Goal: Transaction & Acquisition: Purchase product/service

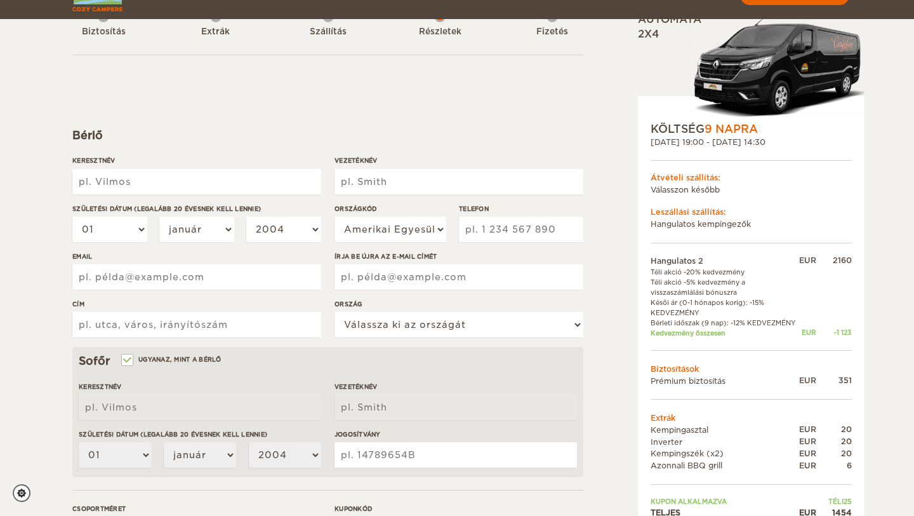
scroll to position [91, 0]
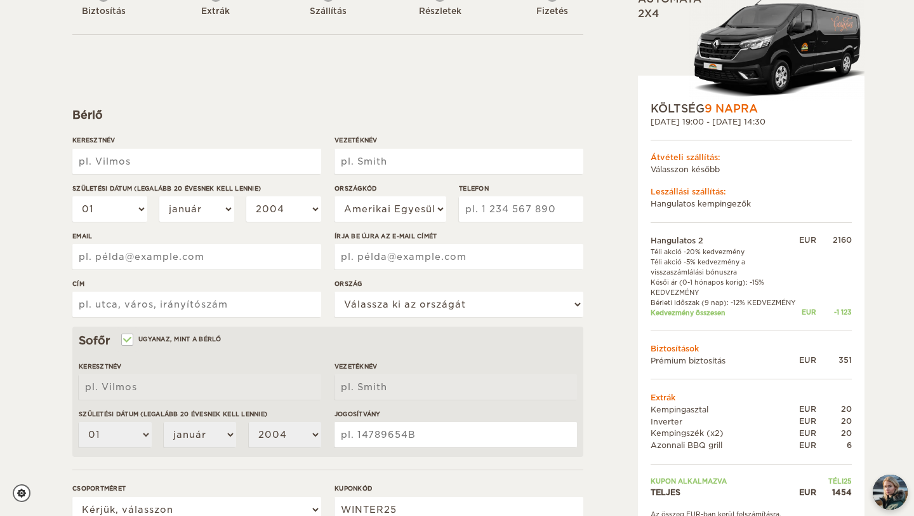
click at [702, 193] on font "Leszállási szállítás:" at bounding box center [689, 192] width 76 height 10
click at [700, 201] on font "Hangulatos kempingezők" at bounding box center [701, 204] width 100 height 10
click at [690, 164] on font "Válasszon később" at bounding box center [685, 169] width 69 height 10
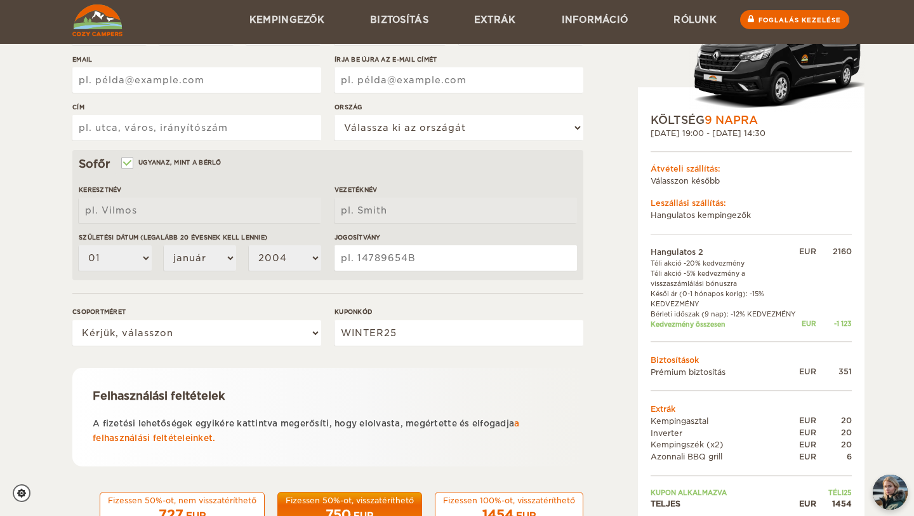
scroll to position [310, 0]
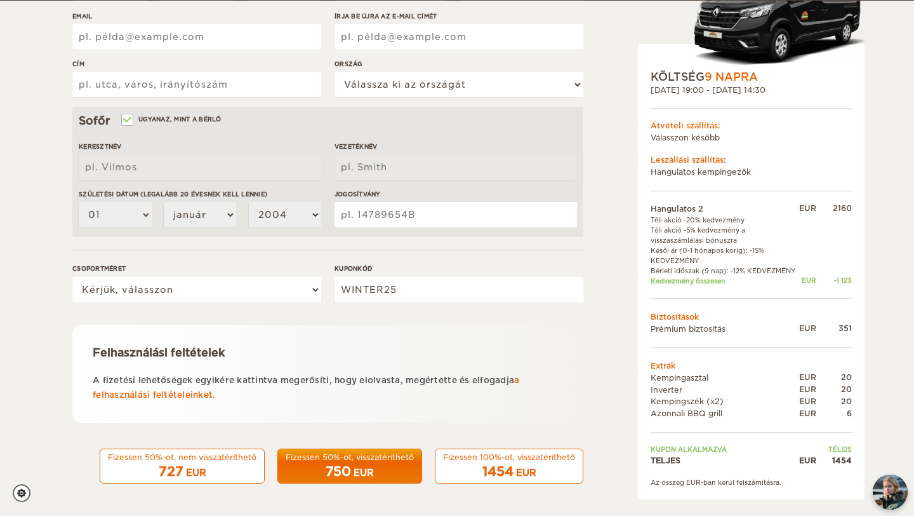
click at [762, 267] on font "Bérleti időszak (9 nap): -12% KEDVEZMÉNY" at bounding box center [723, 271] width 145 height 8
click at [696, 277] on font "Kedvezmény összesen" at bounding box center [688, 281] width 75 height 8
click at [686, 312] on font "Biztosítások" at bounding box center [675, 317] width 48 height 10
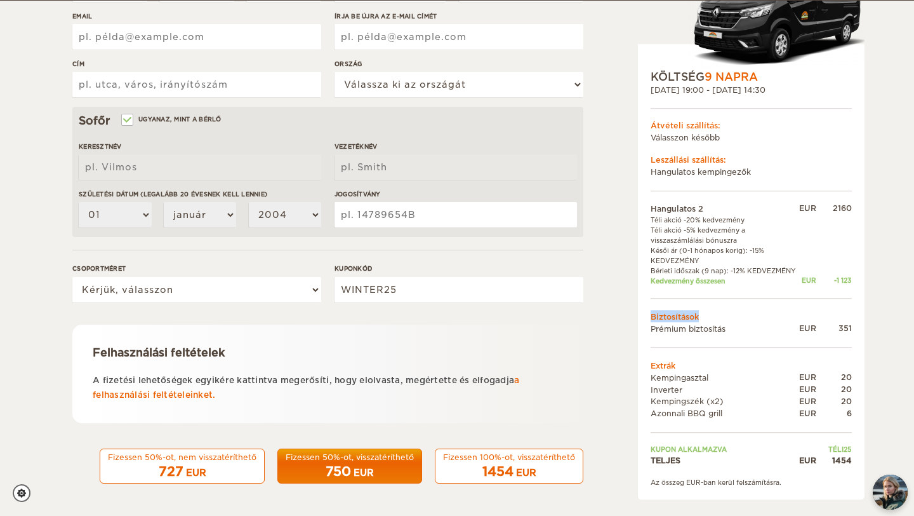
click at [686, 312] on font "Biztosítások" at bounding box center [675, 317] width 48 height 10
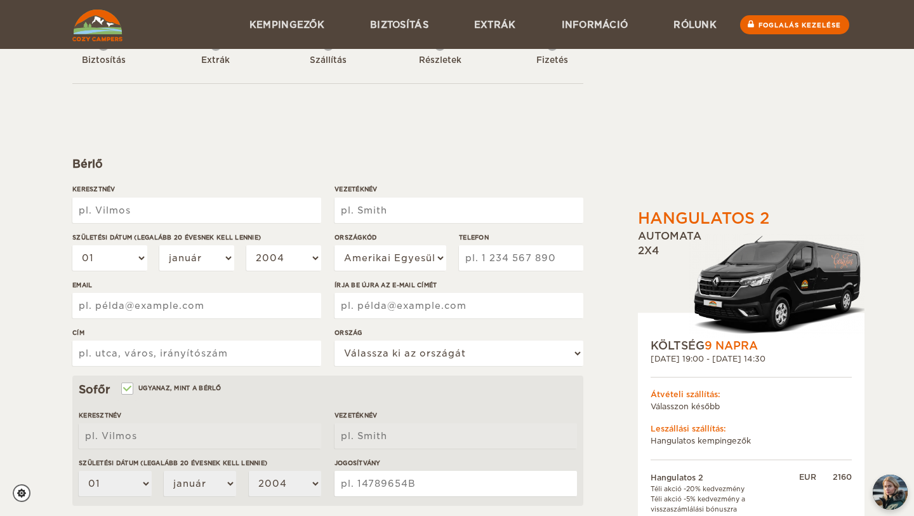
scroll to position [0, 0]
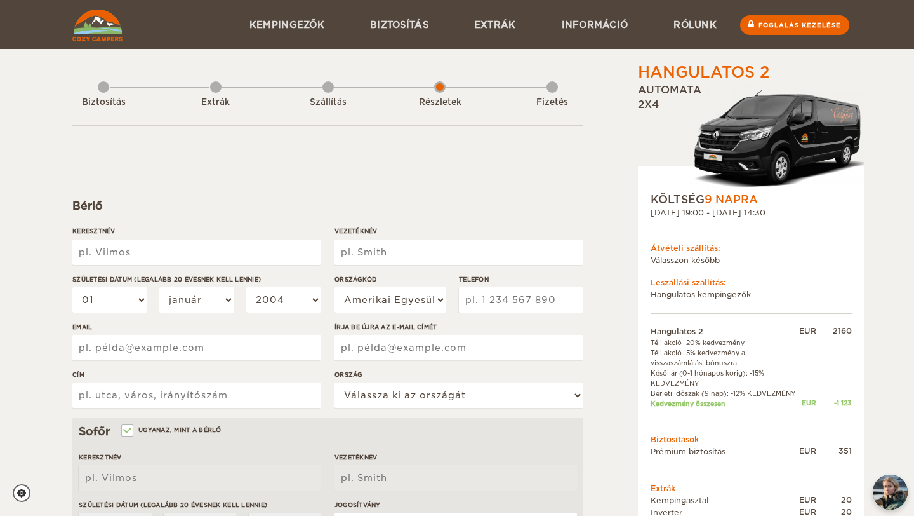
click at [551, 82] on div "Fizetés" at bounding box center [552, 99] width 11 height 51
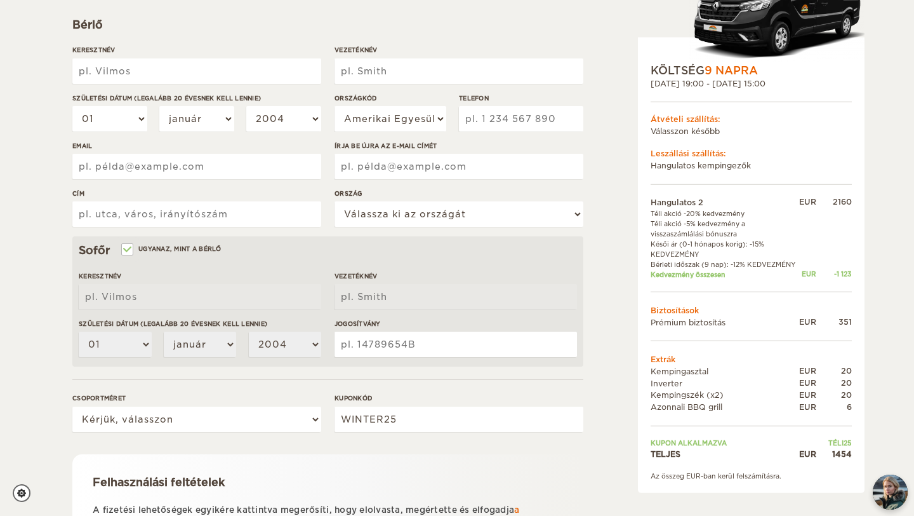
scroll to position [183, 0]
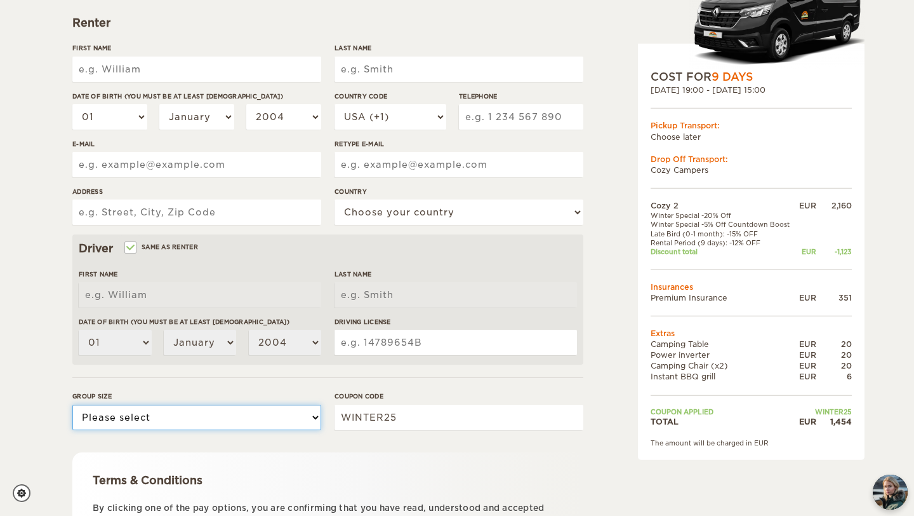
click at [156, 417] on select "Please select 1 2" at bounding box center [196, 416] width 249 height 25
select select "2"
click at [72, 404] on select "Please select 1 2" at bounding box center [196, 416] width 249 height 25
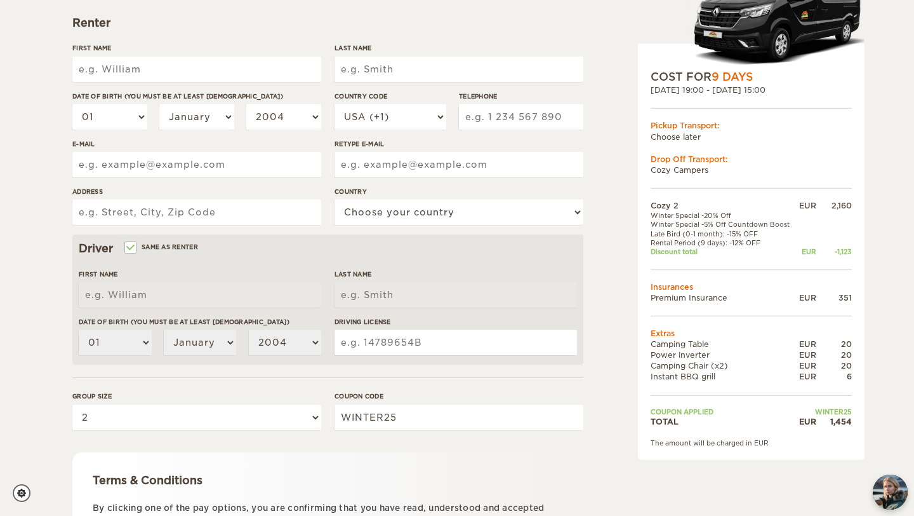
click at [677, 284] on td "Insurances" at bounding box center [751, 286] width 201 height 11
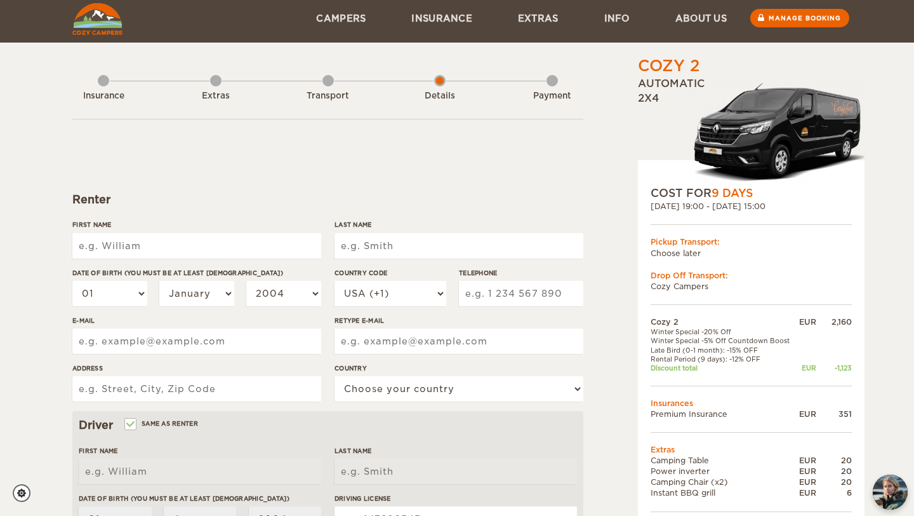
scroll to position [7, 0]
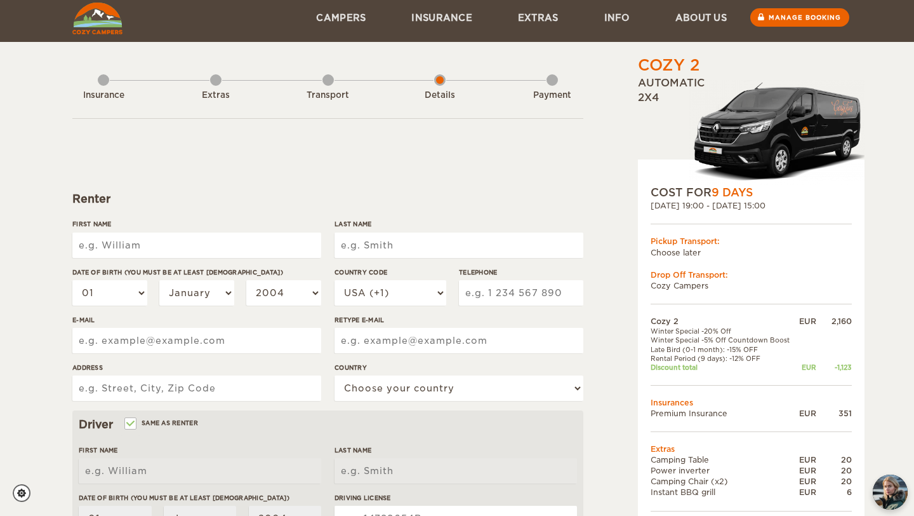
click at [168, 240] on input "First Name" at bounding box center [196, 244] width 249 height 25
type input "Gábor"
click at [366, 251] on input "Last Name" at bounding box center [459, 244] width 249 height 25
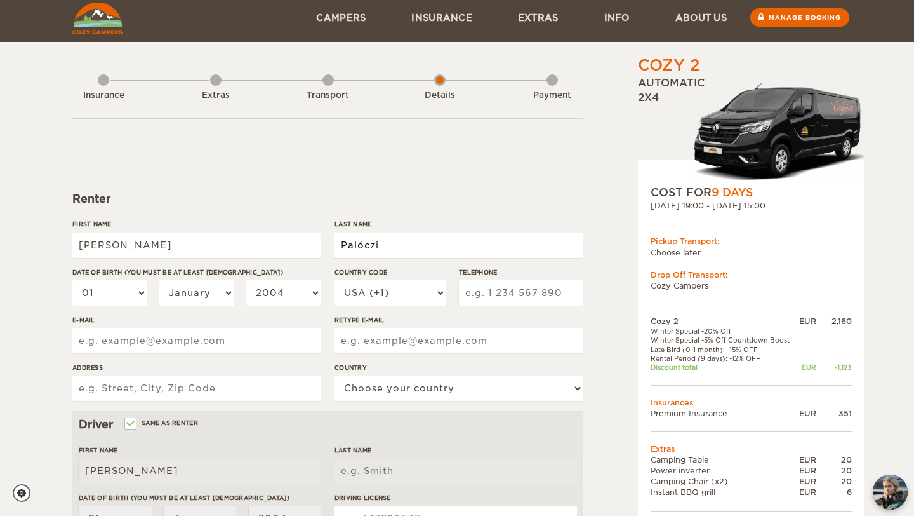
type input "Palóczi"
click at [113, 290] on select "01 02 03 04 05 06 07 08 09 10 11 12 13 14 15 16 17 18 19 20 21 22 23 24 25 26 2…" at bounding box center [109, 292] width 75 height 25
select select "10"
click at [72, 280] on select "01 02 03 04 05 06 07 08 09 10 11 12 13 14 15 16 17 18 19 20 21 22 23 24 25 26 2…" at bounding box center [109, 292] width 75 height 25
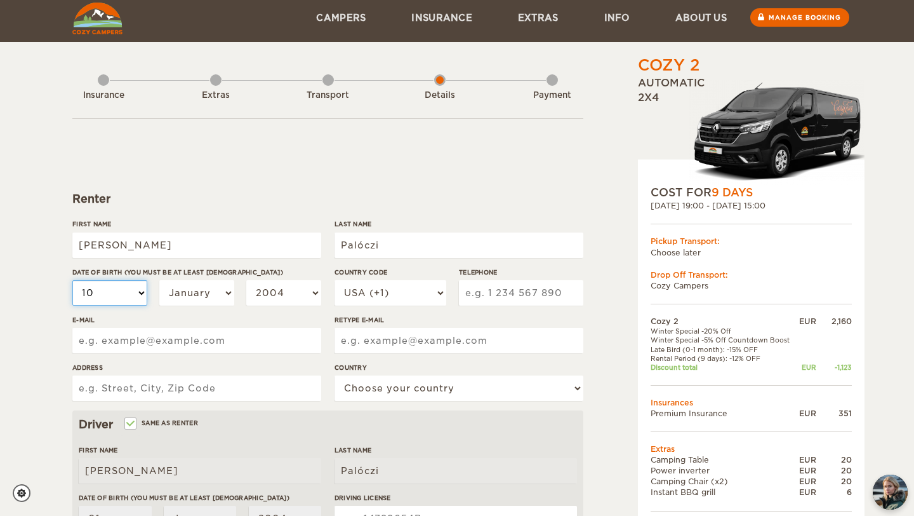
select select "10"
click at [194, 287] on select "January February March April May June July August September October November De…" at bounding box center [196, 292] width 75 height 25
select select "04"
click at [159, 280] on select "January February March April May June July August September October November De…" at bounding box center [196, 292] width 75 height 25
select select "04"
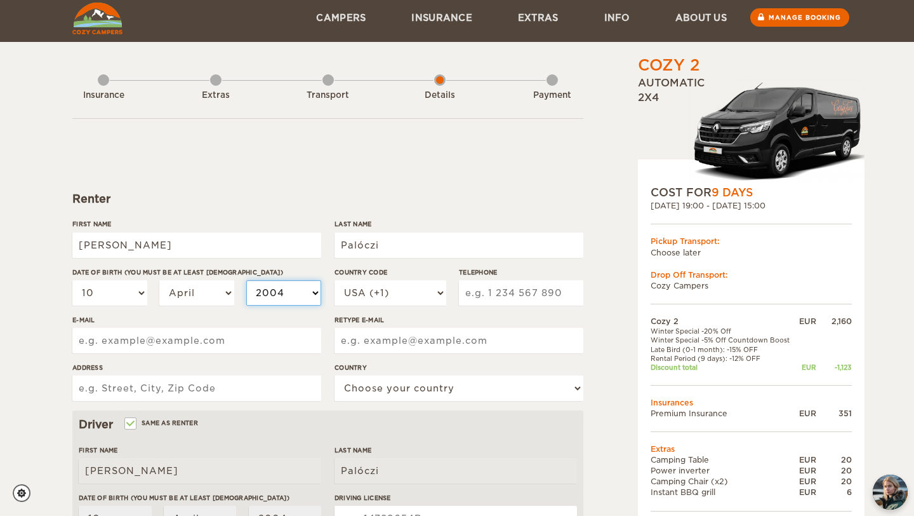
click at [267, 287] on select "2004 2003 2002 2001 2000 1999 1998 1997 1996 1995 1994 1993 1992 1991 1990 1989…" at bounding box center [283, 292] width 75 height 25
select select "1995"
click at [246, 280] on select "2004 2003 2002 2001 2000 1999 1998 1997 1996 1995 1994 1993 1992 1991 1990 1989…" at bounding box center [283, 292] width 75 height 25
select select "1995"
click at [359, 298] on select "USA (+1) UK (+44) Germany (+49) Algeria (+213) Andorra (+376) Angola (+244) Ang…" at bounding box center [391, 292] width 112 height 25
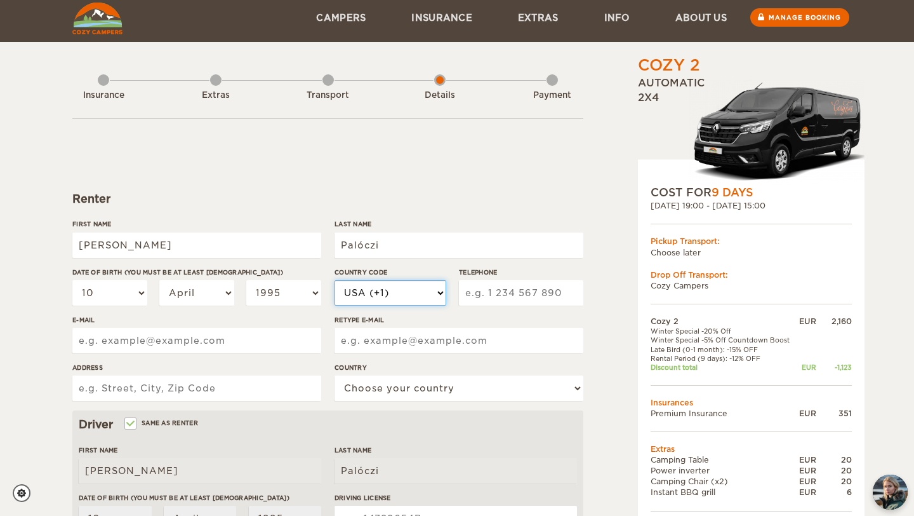
select select "36"
click at [335, 280] on select "USA (+1) UK (+44) Germany (+49) Algeria (+213) Andorra (+376) Angola (+244) Ang…" at bounding box center [391, 292] width 112 height 25
click at [485, 290] on input "Telephone" at bounding box center [521, 292] width 124 height 25
type input "702577612"
click at [240, 348] on input "E-mail" at bounding box center [196, 340] width 249 height 25
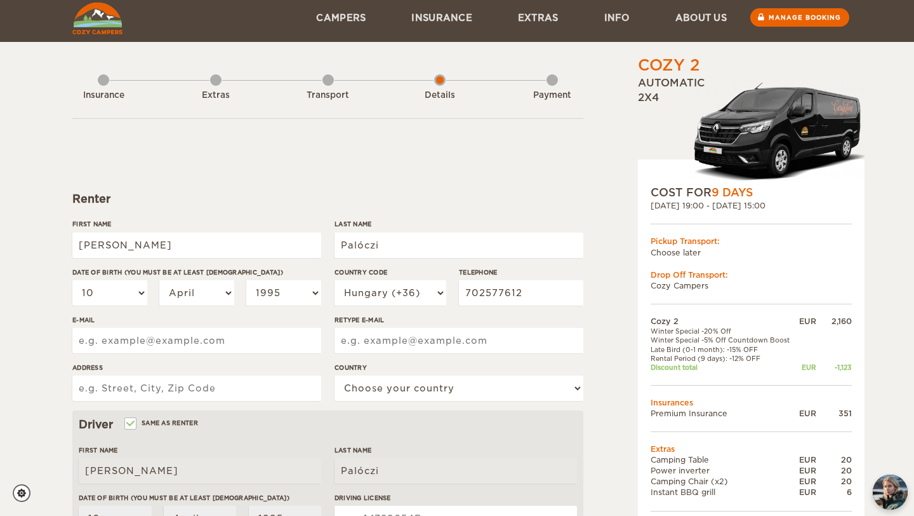
click at [240, 348] on input "E-mail" at bounding box center [196, 340] width 249 height 25
type input "paloczigabor95@gmail.com"
type input "208 Rohrmoosstraße"
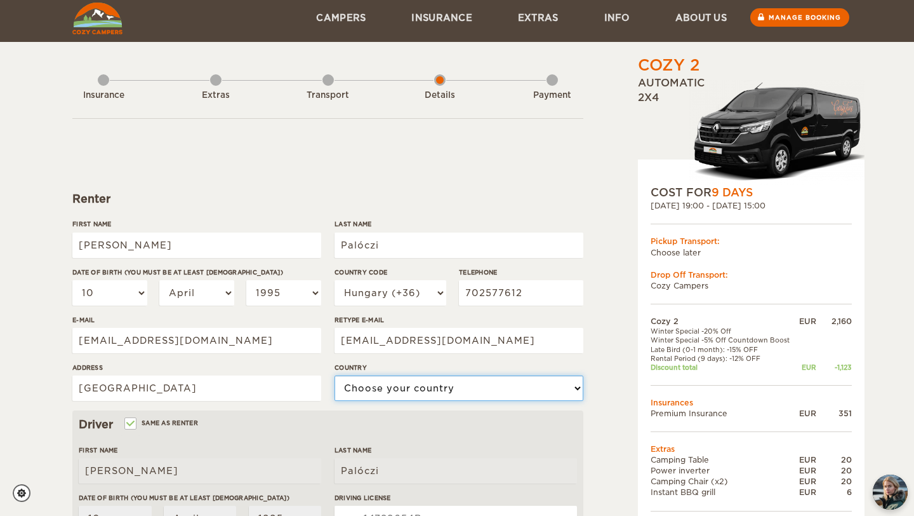
select select "92"
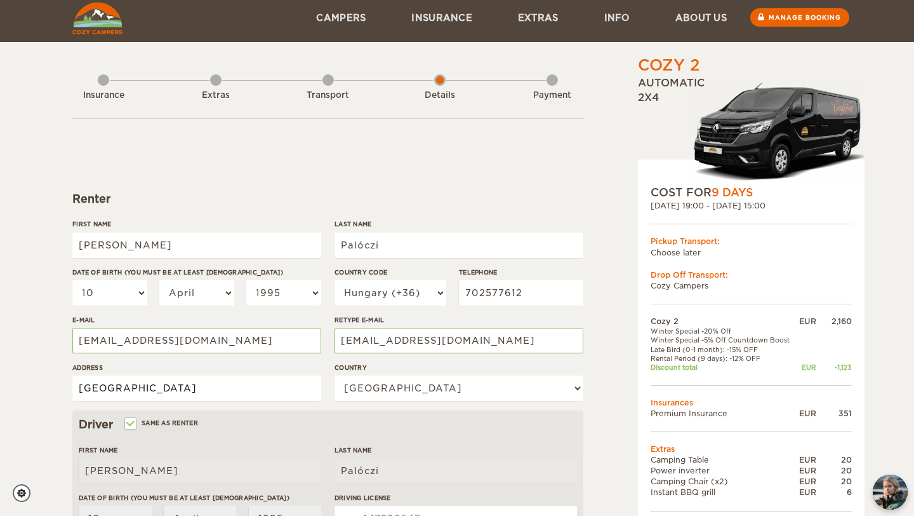
click at [232, 392] on input "208 Rohrmoosstraße" at bounding box center [196, 387] width 249 height 25
type input "2"
type input "Táncsics Mihály utca 83, 1211, Budapest"
click at [17, 355] on div "Cozy 2 Expand Collapse Total 1,454 EUR Automatic 2x4 COST FOR 9 Days 02. Oct 20…" at bounding box center [457, 405] width 914 height 825
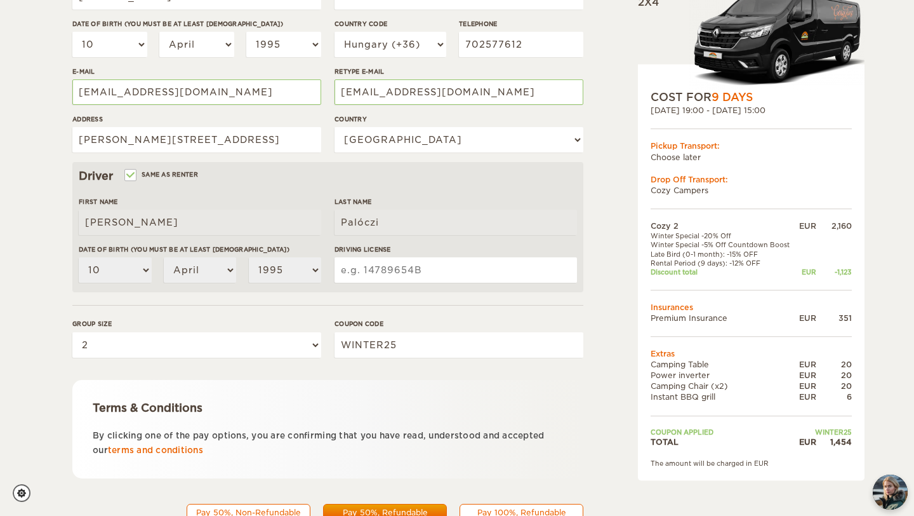
scroll to position [258, 0]
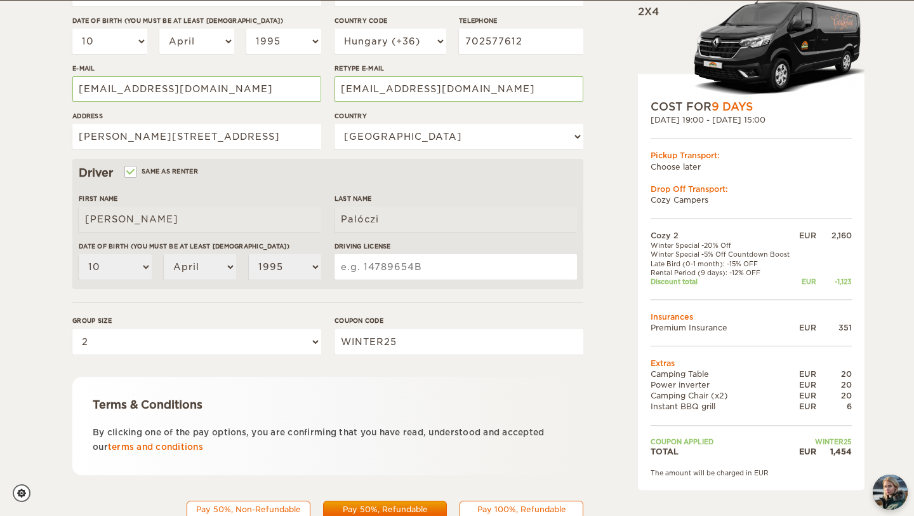
click at [383, 270] on input "Driving License" at bounding box center [456, 266] width 243 height 25
type input "CZ211238"
click at [425, 293] on form "Renter First Name Gábor Last Name Palóczi Date of birth (You must be at least 2…" at bounding box center [327, 201] width 511 height 669
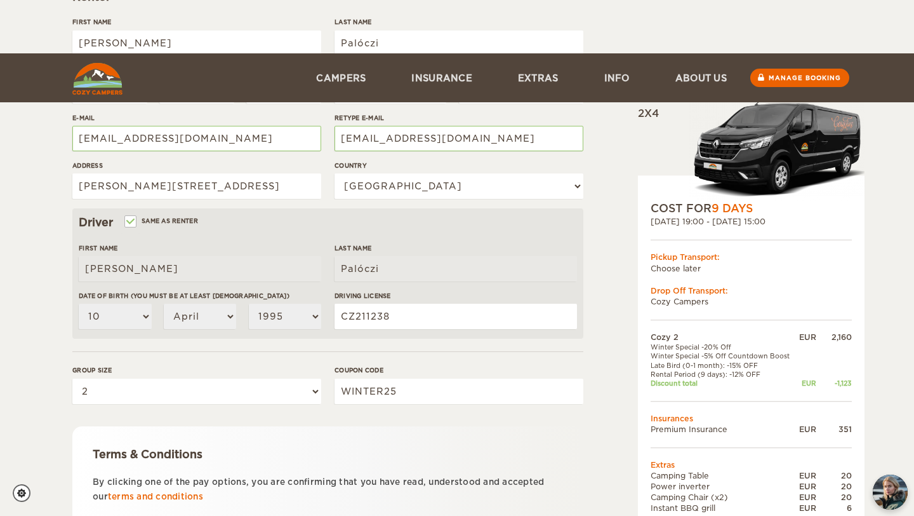
scroll to position [310, 0]
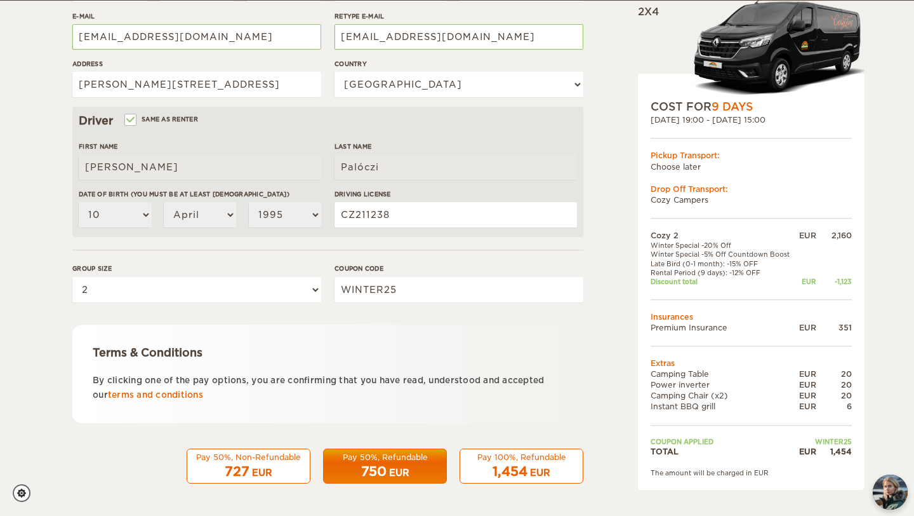
click at [684, 277] on td "Discount total" at bounding box center [724, 281] width 146 height 9
click at [508, 457] on div "Pay 100%, Refundable" at bounding box center [521, 456] width 107 height 11
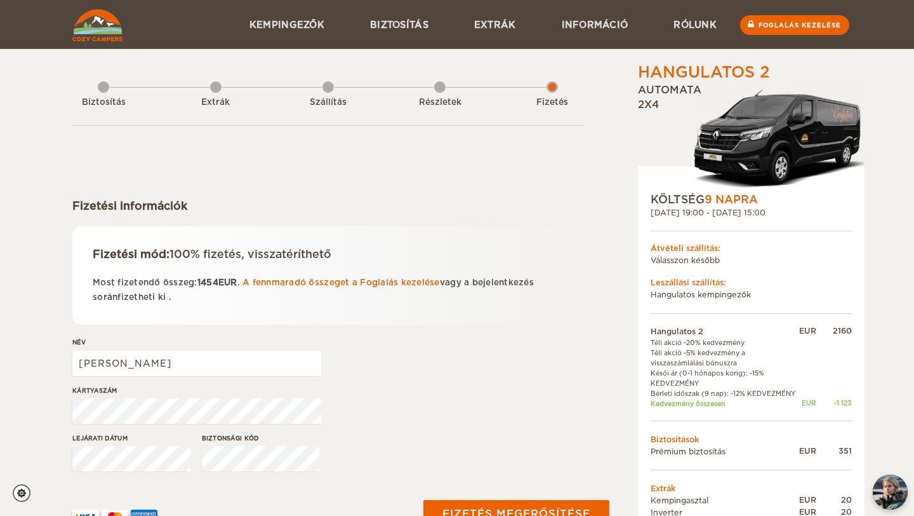
click at [662, 390] on font "Bérleti időszak (9 nap): -12% KEDVEZMÉNY" at bounding box center [723, 393] width 145 height 8
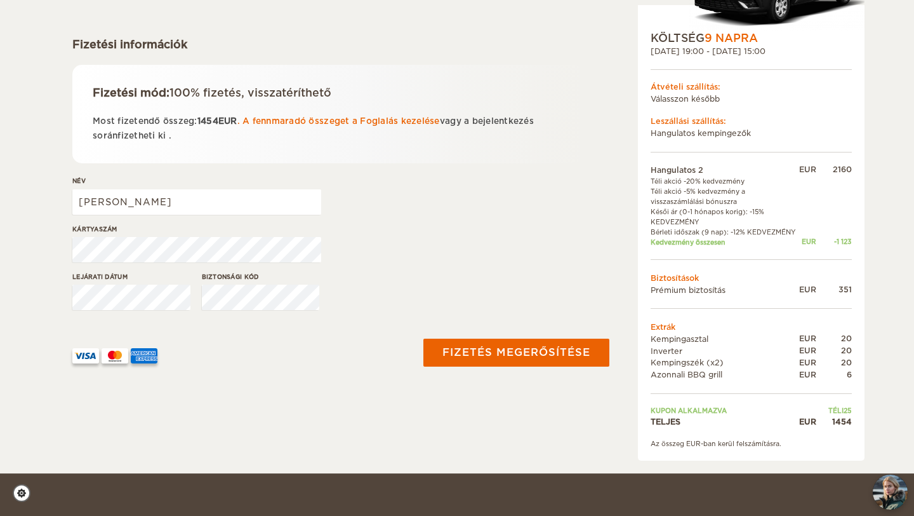
scroll to position [164, 0]
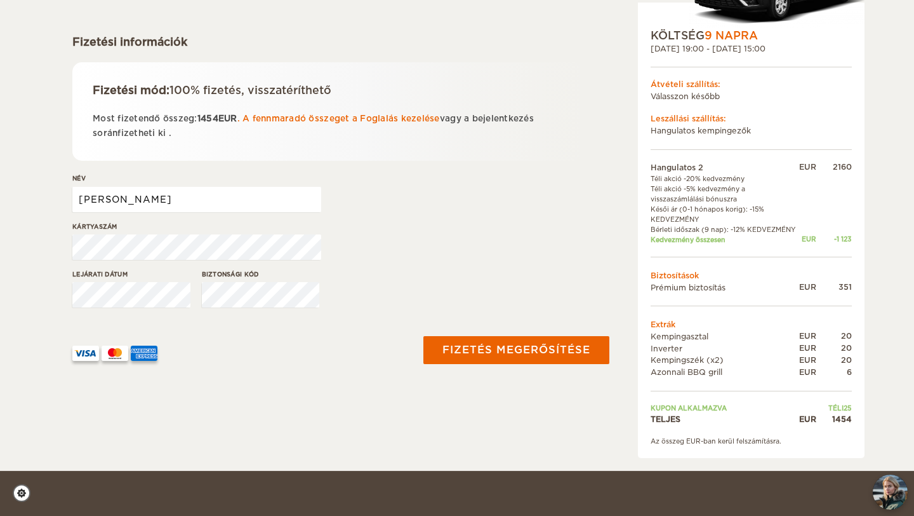
click at [152, 201] on input "Gábor" at bounding box center [196, 199] width 249 height 25
type input "Gabor Paloczi"
click at [291, 222] on label"] "Kártyaszám" at bounding box center [196, 227] width 249 height 10
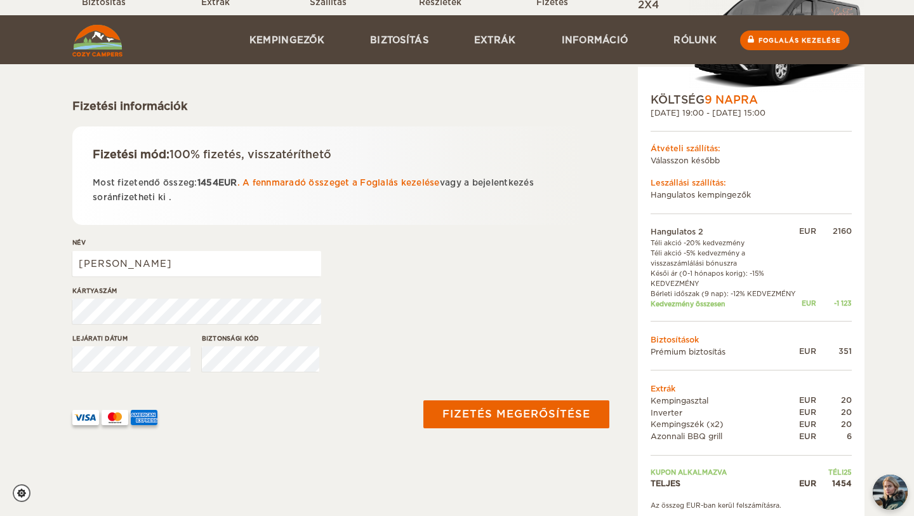
scroll to position [96, 0]
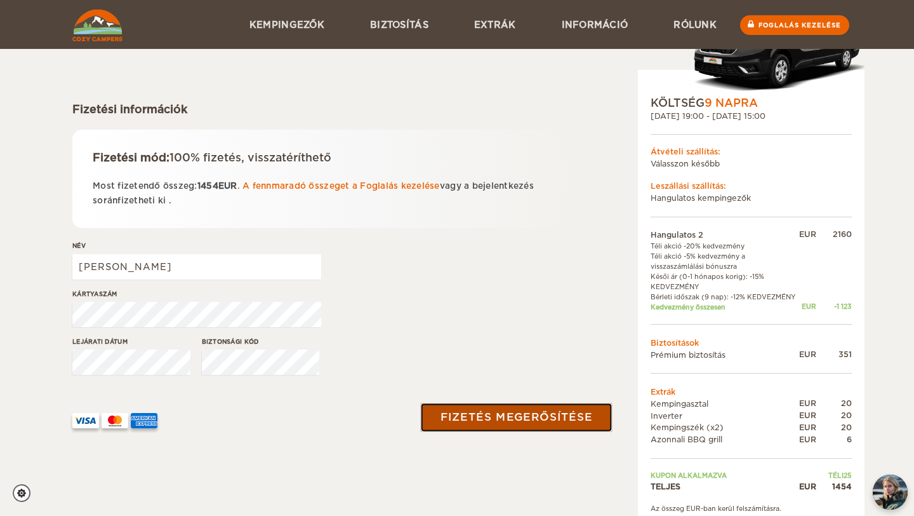
click at [482, 427] on button "Fizetés megerősítése" at bounding box center [516, 417] width 192 height 29
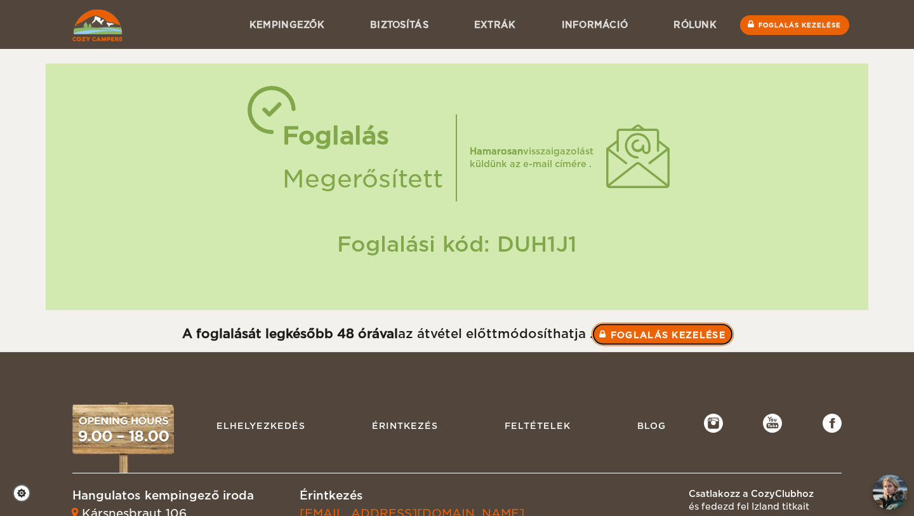
click at [662, 330] on font "Foglalás kezelése" at bounding box center [668, 334] width 115 height 10
